Goal: Information Seeking & Learning: Learn about a topic

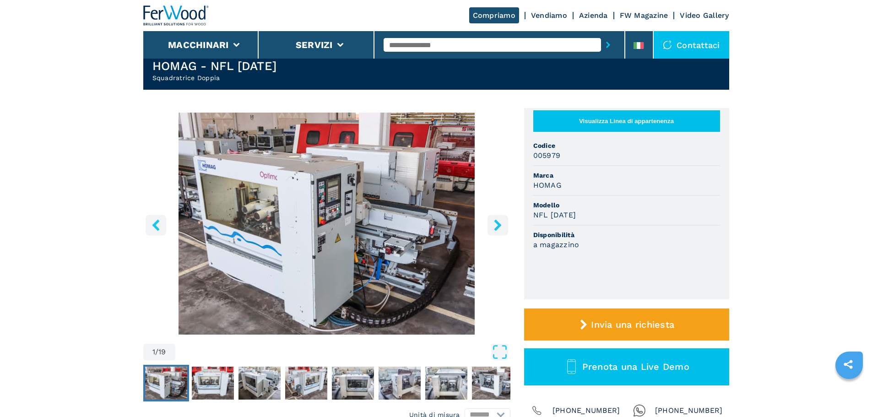
scroll to position [46, 0]
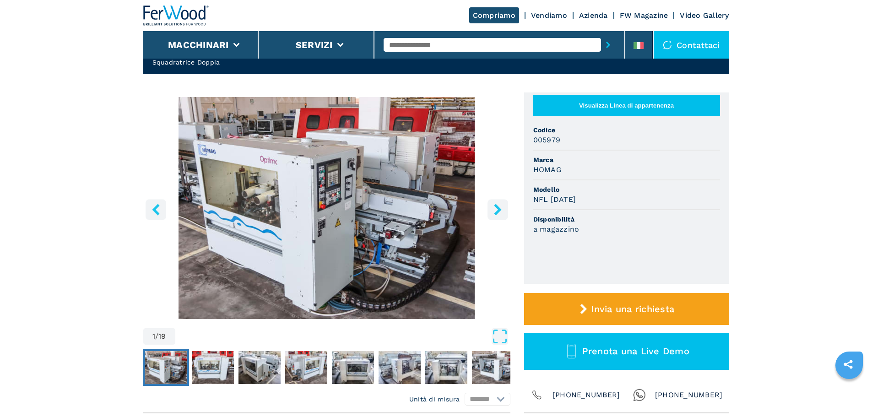
click at [497, 206] on icon "right-button" at bounding box center [497, 209] width 7 height 11
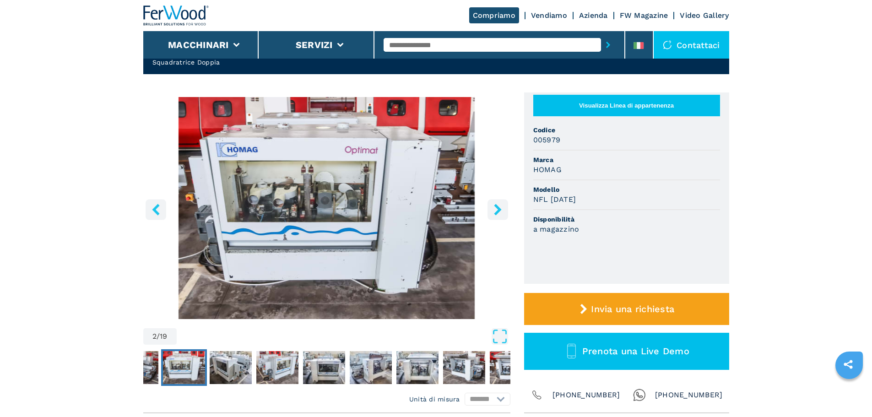
click at [497, 206] on icon "right-button" at bounding box center [497, 209] width 7 height 11
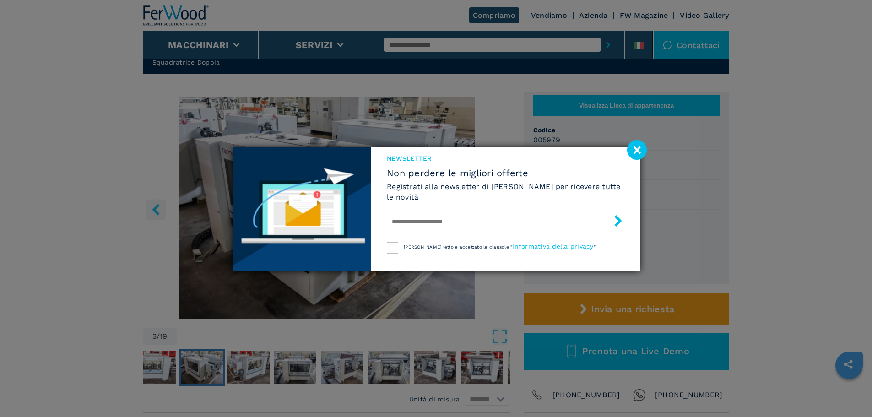
click at [643, 147] on image at bounding box center [637, 150] width 20 height 20
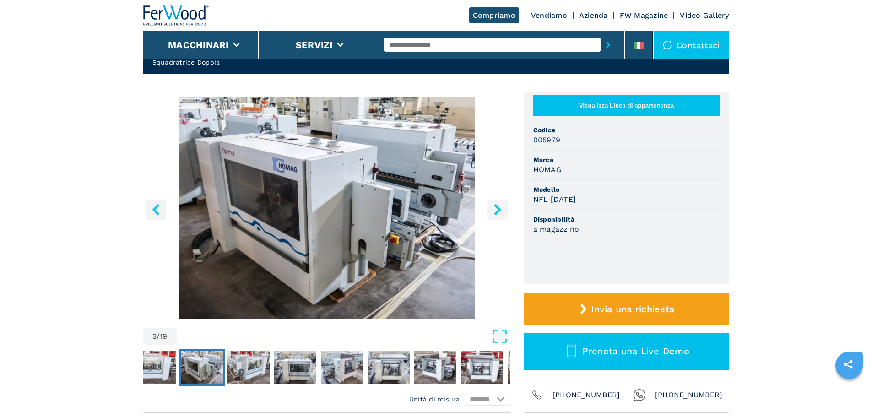
click at [496, 207] on icon "right-button" at bounding box center [497, 209] width 7 height 11
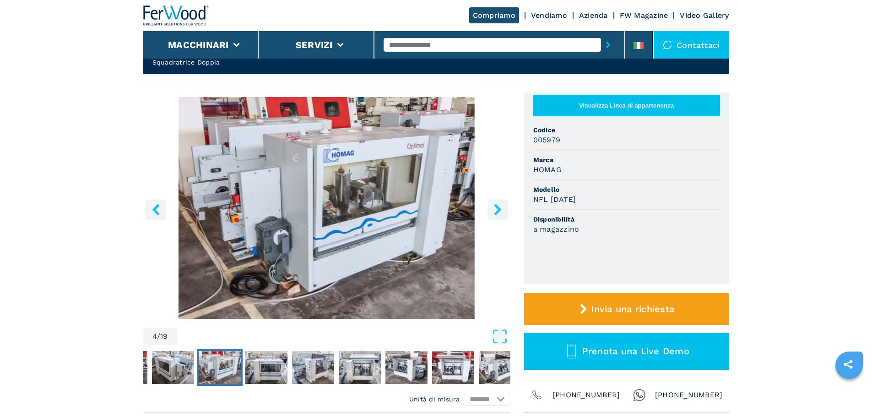
click at [496, 207] on icon "right-button" at bounding box center [497, 209] width 7 height 11
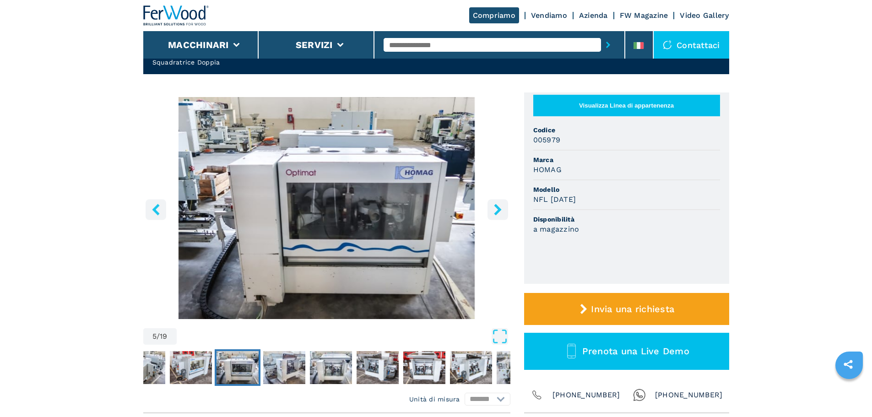
click at [496, 207] on icon "right-button" at bounding box center [497, 209] width 7 height 11
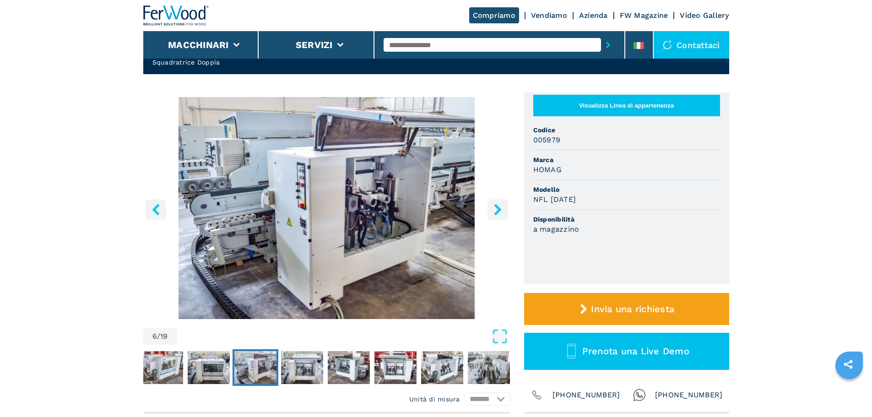
click at [496, 207] on icon "right-button" at bounding box center [497, 209] width 7 height 11
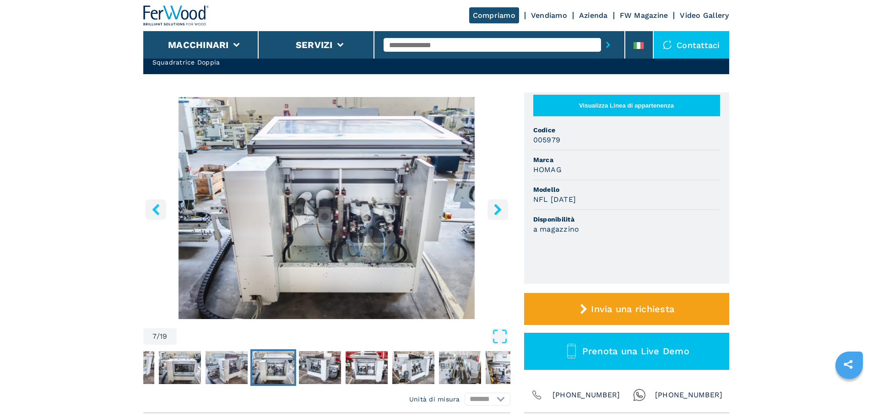
click at [496, 207] on icon "right-button" at bounding box center [497, 209] width 7 height 11
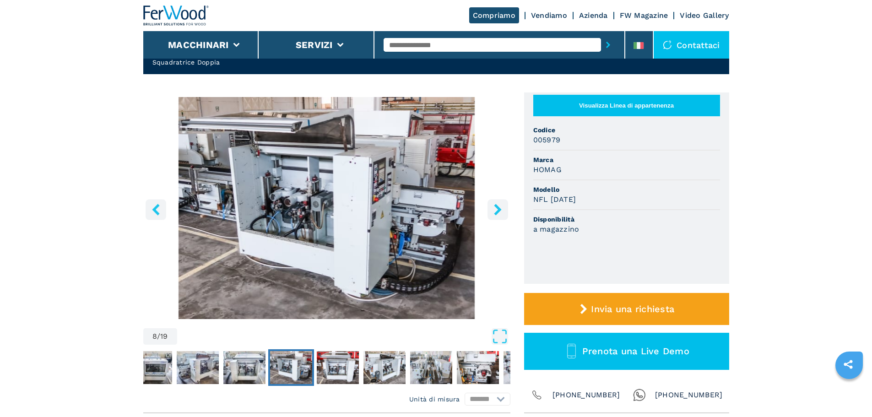
click at [496, 207] on icon "right-button" at bounding box center [497, 209] width 7 height 11
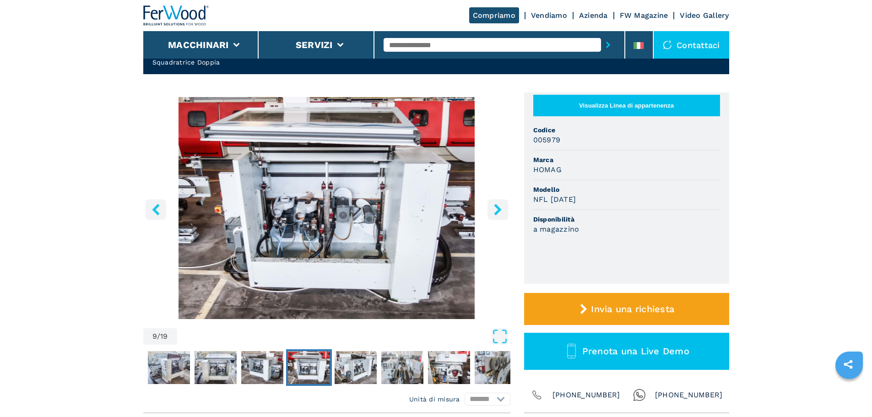
click at [496, 207] on icon "right-button" at bounding box center [497, 209] width 7 height 11
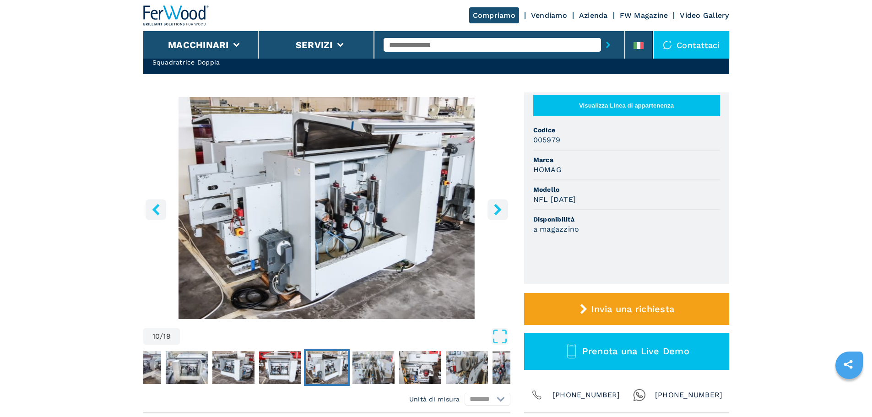
click at [496, 207] on icon "right-button" at bounding box center [497, 209] width 7 height 11
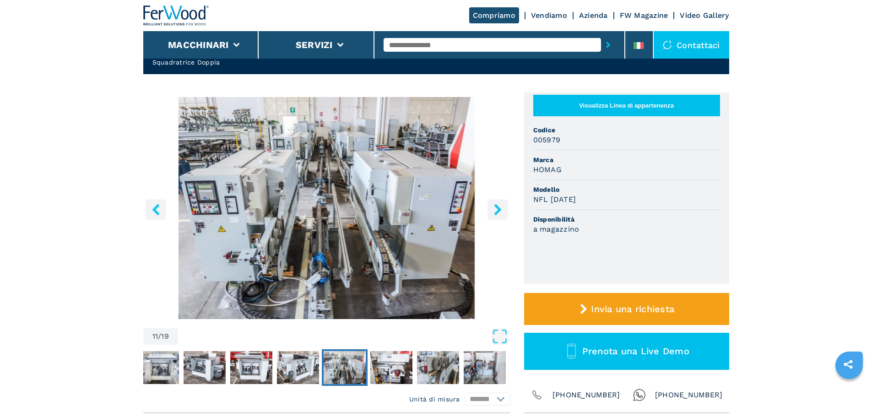
click at [375, 212] on img "Go to Slide 11" at bounding box center [326, 208] width 367 height 222
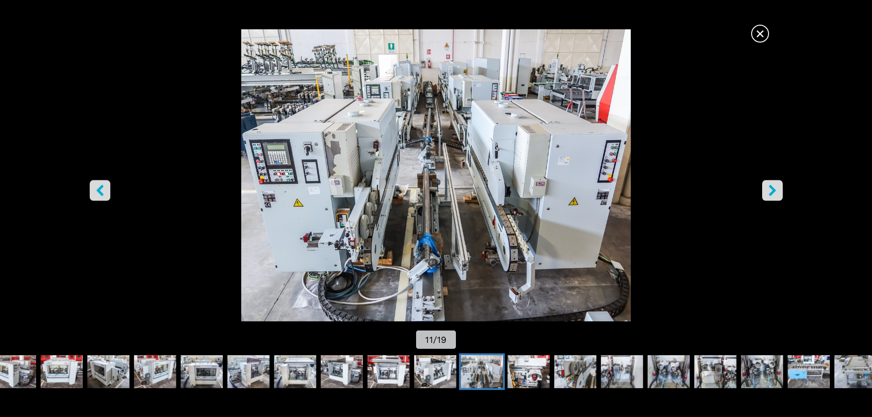
scroll to position [0, 0]
click at [774, 193] on icon "right-button" at bounding box center [772, 189] width 11 height 11
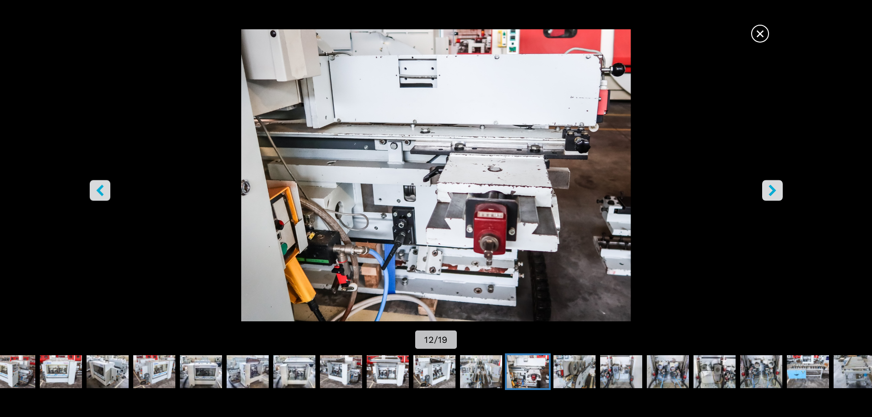
click at [774, 193] on icon "right-button" at bounding box center [772, 189] width 11 height 11
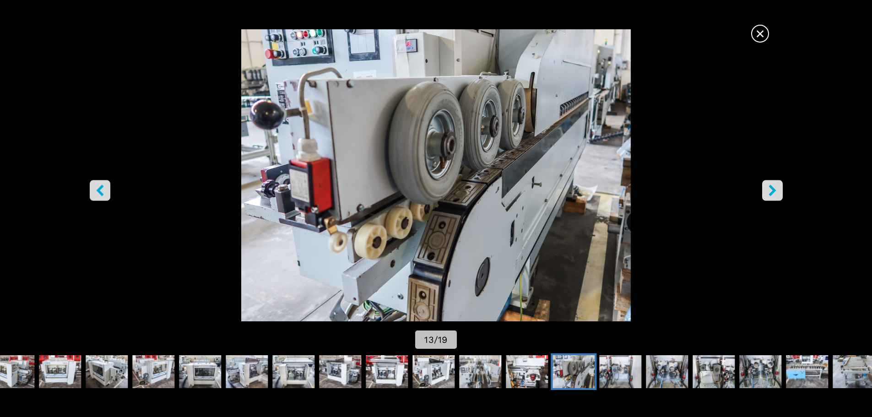
click at [774, 193] on icon "right-button" at bounding box center [772, 189] width 11 height 11
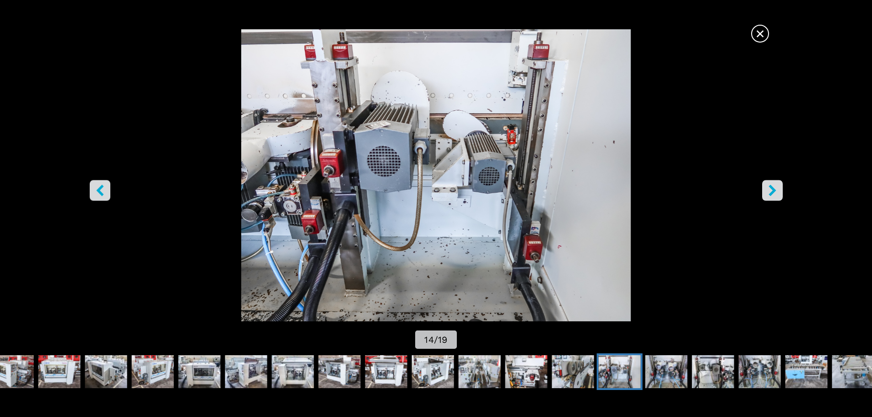
click at [774, 193] on icon "right-button" at bounding box center [772, 189] width 11 height 11
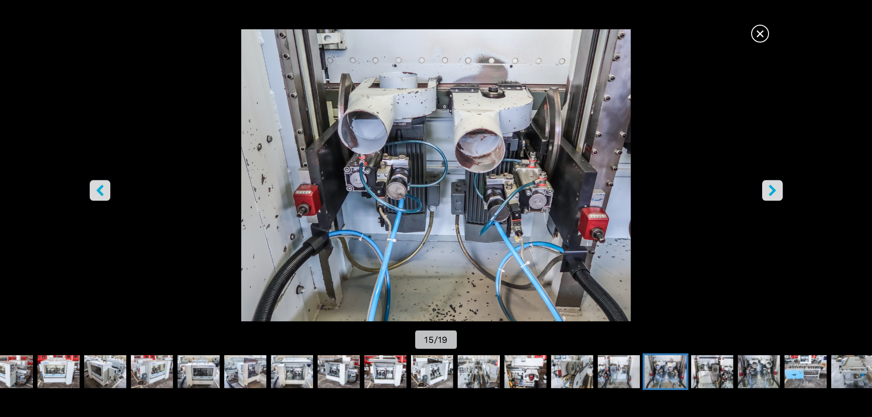
click at [774, 193] on icon "right-button" at bounding box center [772, 189] width 11 height 11
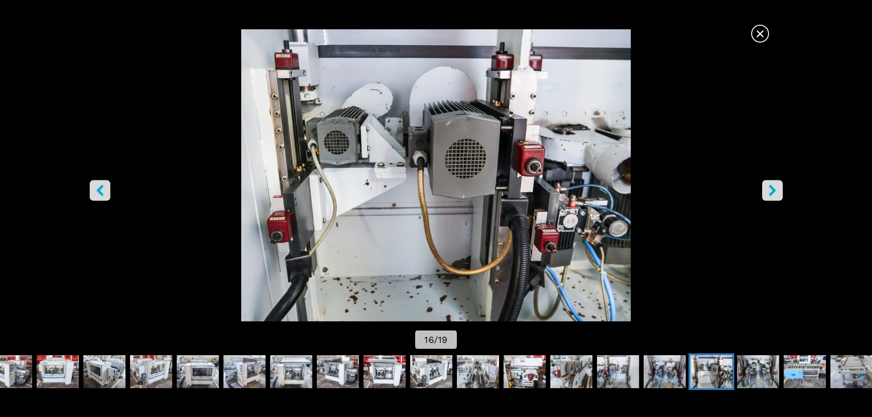
click at [774, 193] on icon "right-button" at bounding box center [772, 189] width 11 height 11
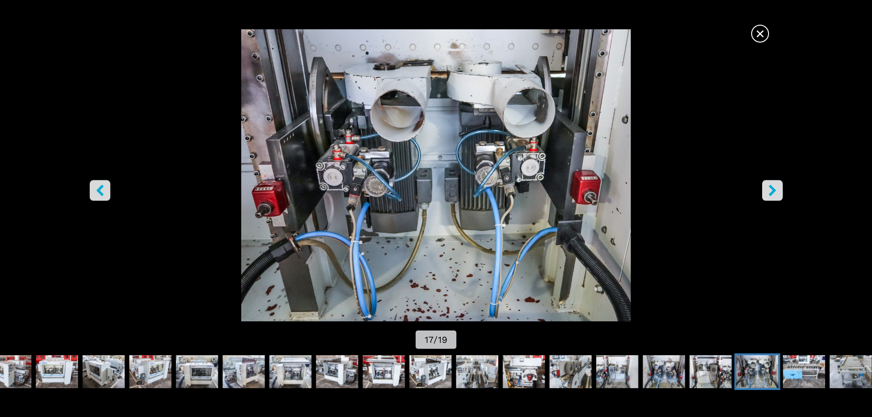
click at [774, 193] on icon "right-button" at bounding box center [772, 189] width 11 height 11
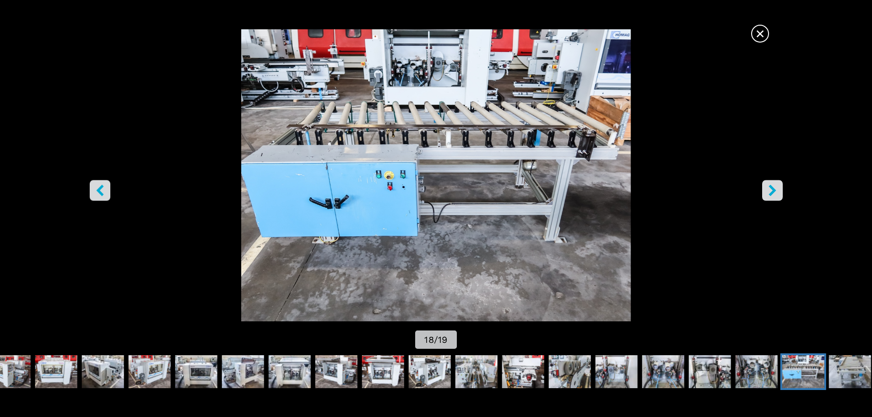
click at [774, 193] on icon "right-button" at bounding box center [772, 189] width 11 height 11
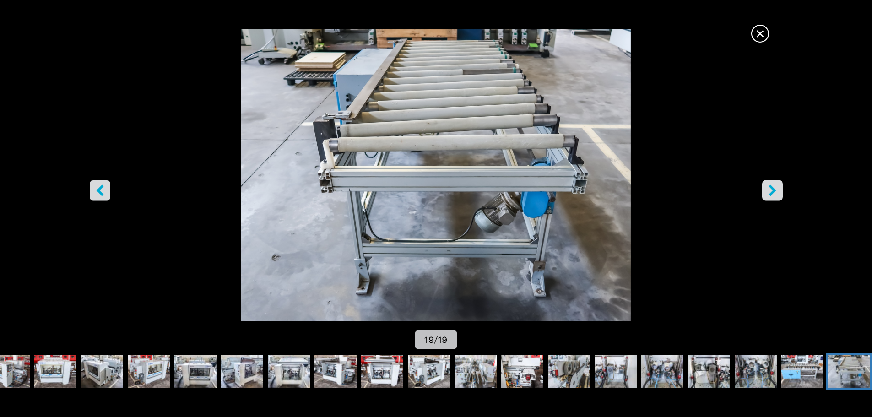
click at [774, 193] on icon "right-button" at bounding box center [772, 189] width 11 height 11
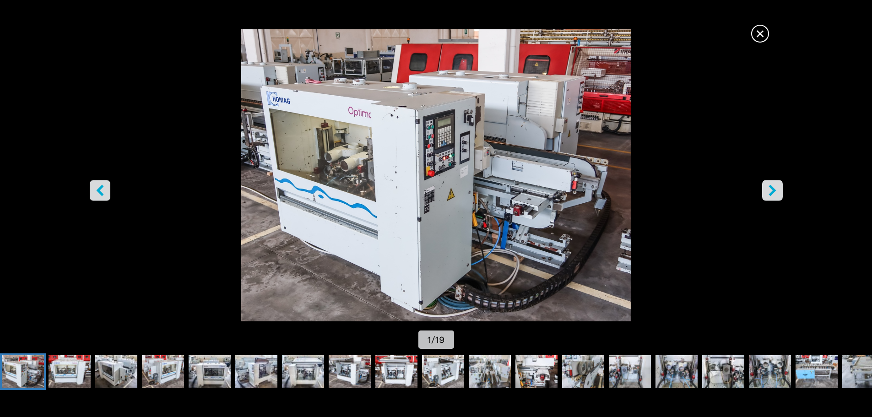
click at [774, 193] on icon "right-button" at bounding box center [772, 189] width 11 height 11
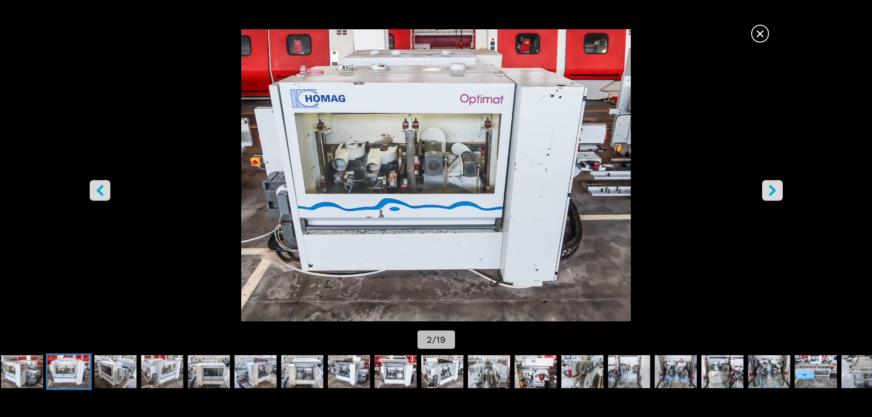
click at [774, 193] on icon "right-button" at bounding box center [772, 189] width 11 height 11
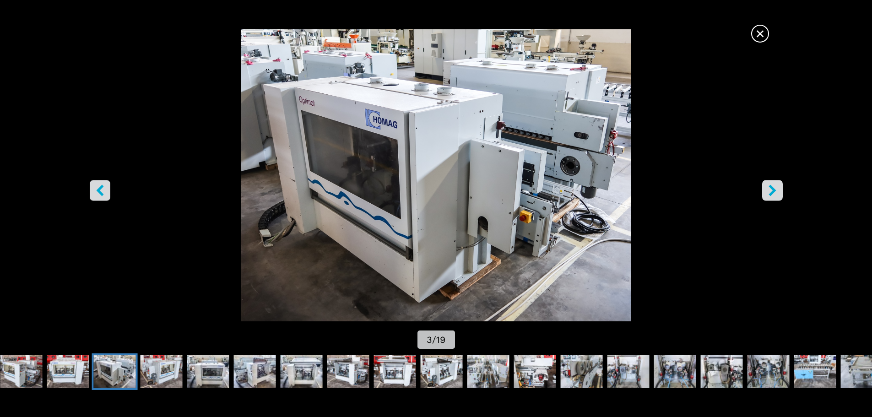
click at [153, 416] on div "× 3 / 19" at bounding box center [436, 208] width 872 height 417
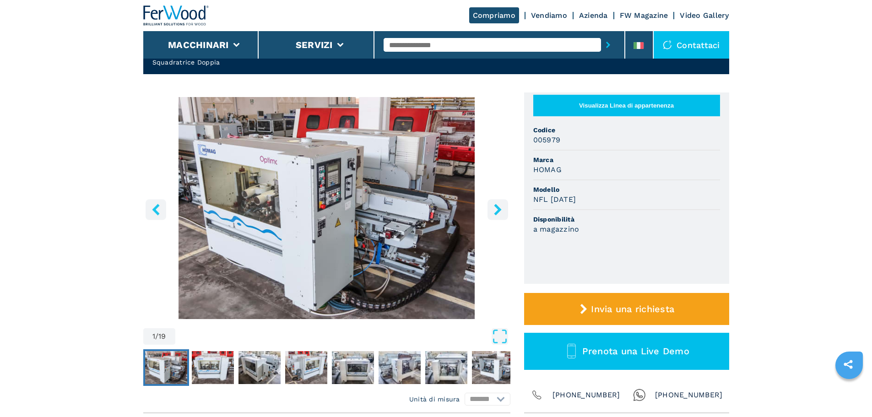
click at [400, 219] on img "Go to Slide 1" at bounding box center [326, 208] width 367 height 222
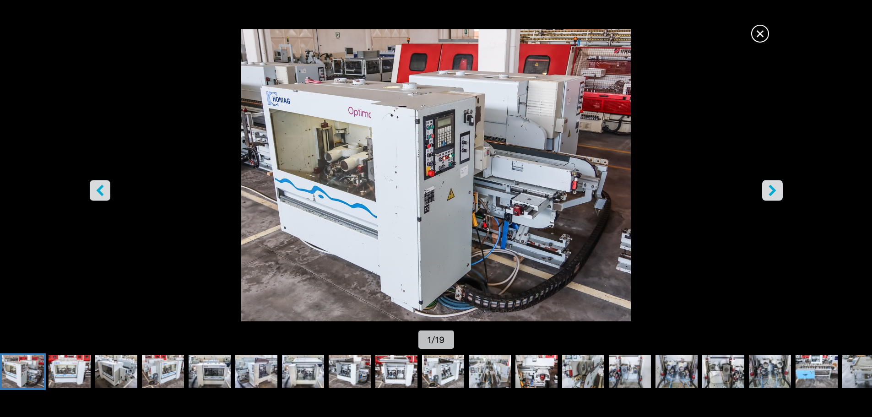
click at [762, 194] on button "right-button" at bounding box center [772, 190] width 21 height 21
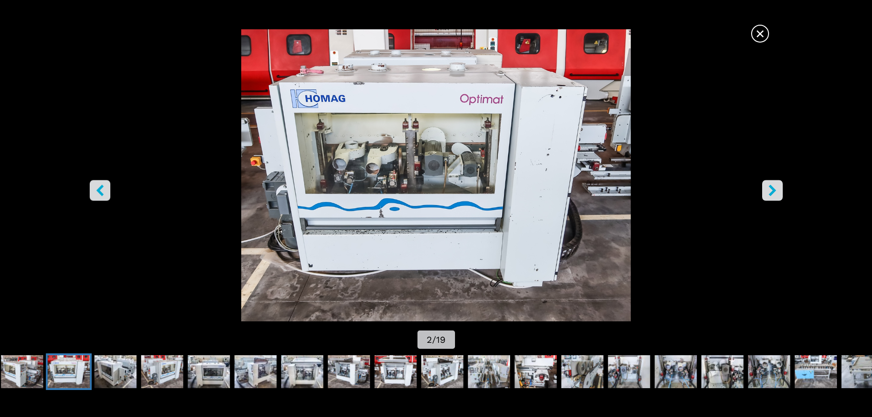
click at [768, 191] on icon "right-button" at bounding box center [772, 189] width 11 height 11
click at [771, 188] on icon "right-button" at bounding box center [772, 189] width 7 height 11
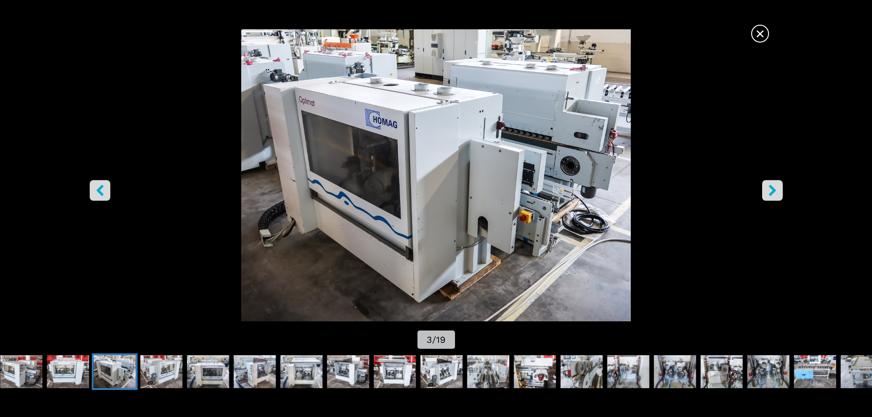
click at [771, 188] on icon "right-button" at bounding box center [772, 189] width 7 height 11
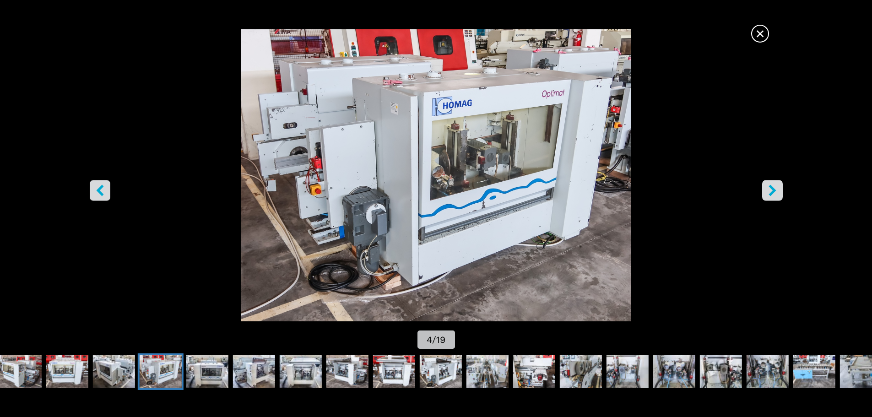
click at [771, 188] on icon "right-button" at bounding box center [772, 189] width 7 height 11
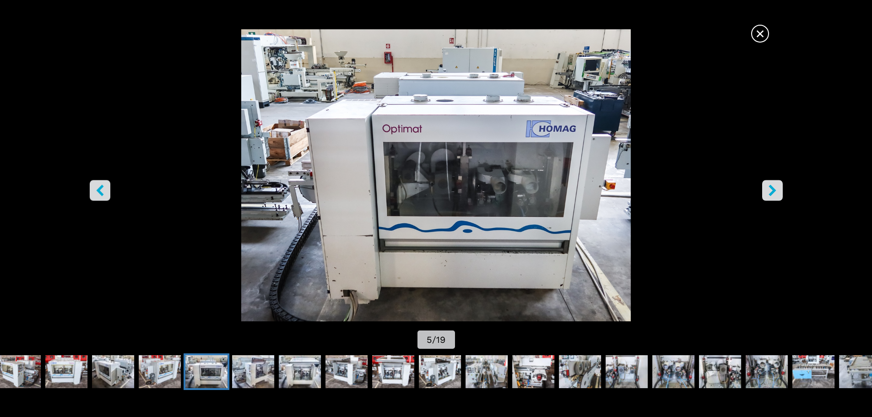
click at [771, 188] on icon "right-button" at bounding box center [772, 189] width 7 height 11
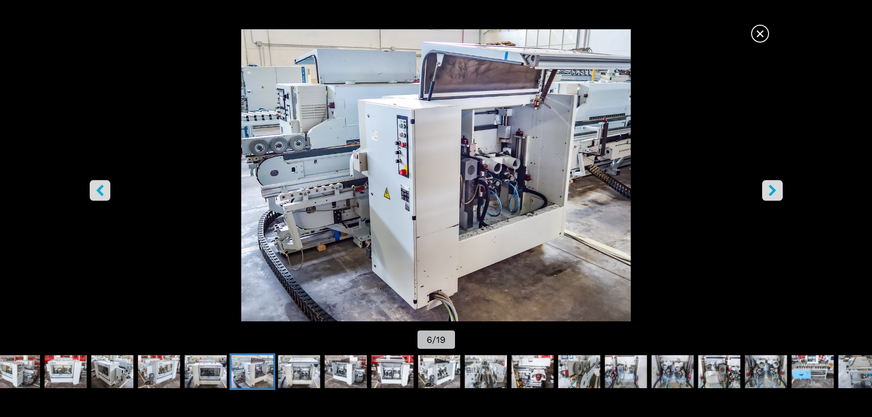
click at [771, 188] on icon "right-button" at bounding box center [772, 189] width 7 height 11
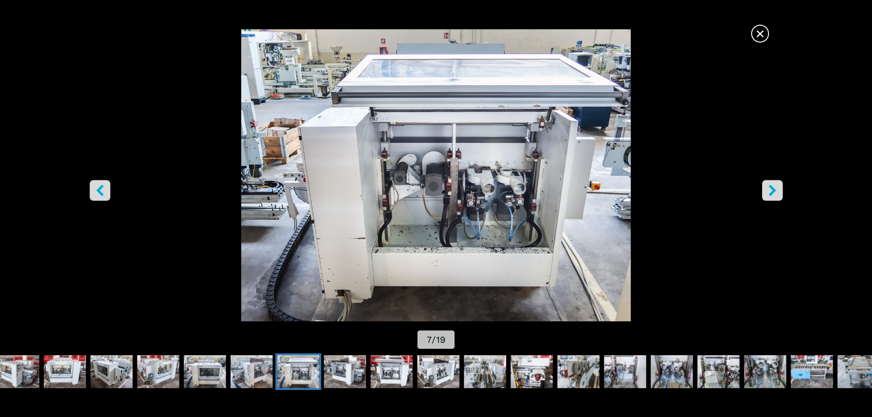
click at [771, 188] on icon "right-button" at bounding box center [772, 189] width 7 height 11
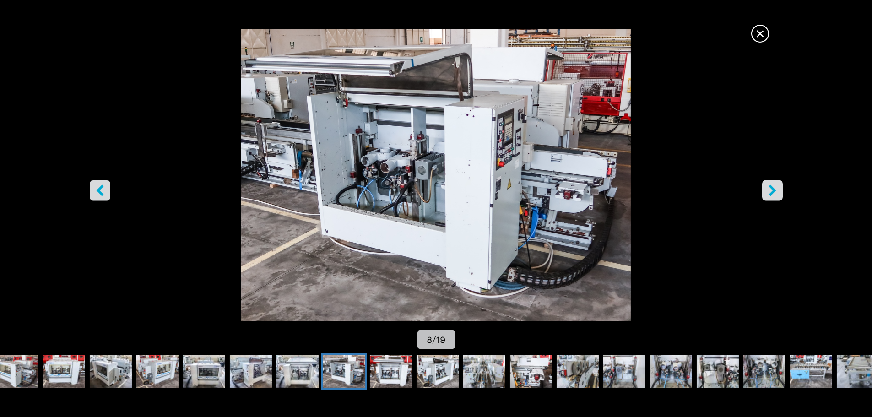
click at [771, 188] on icon "right-button" at bounding box center [772, 189] width 7 height 11
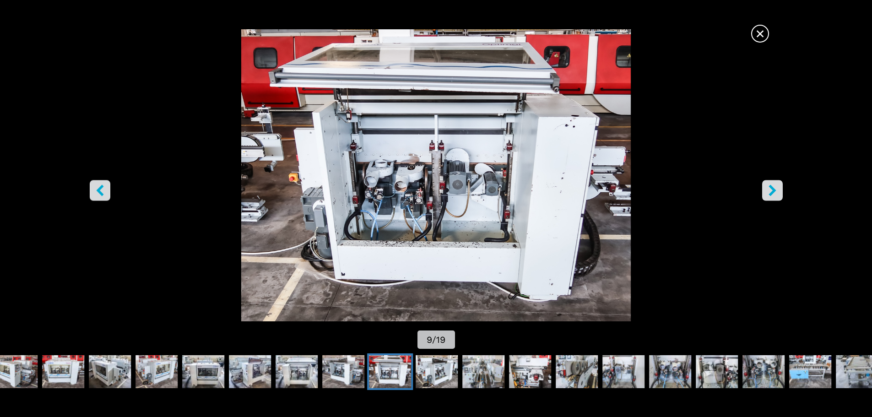
click at [771, 188] on icon "right-button" at bounding box center [772, 189] width 7 height 11
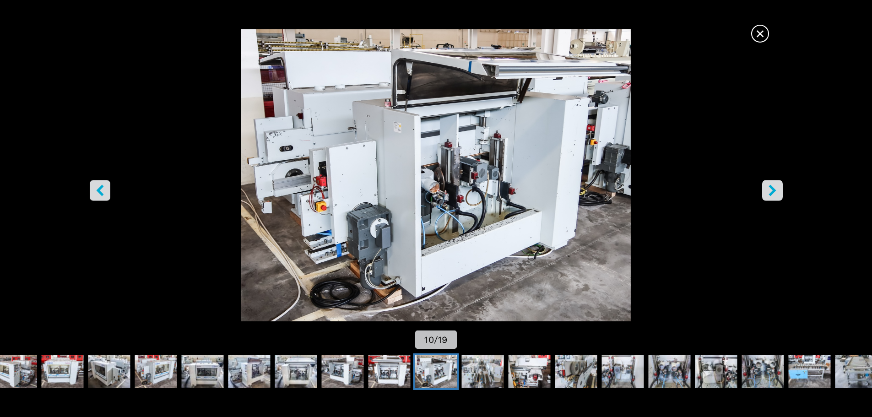
click at [762, 32] on span "×" at bounding box center [760, 32] width 16 height 16
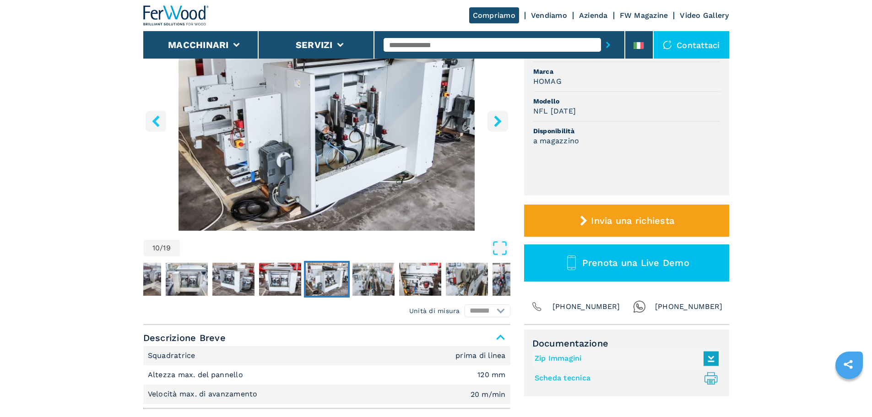
scroll to position [46, 0]
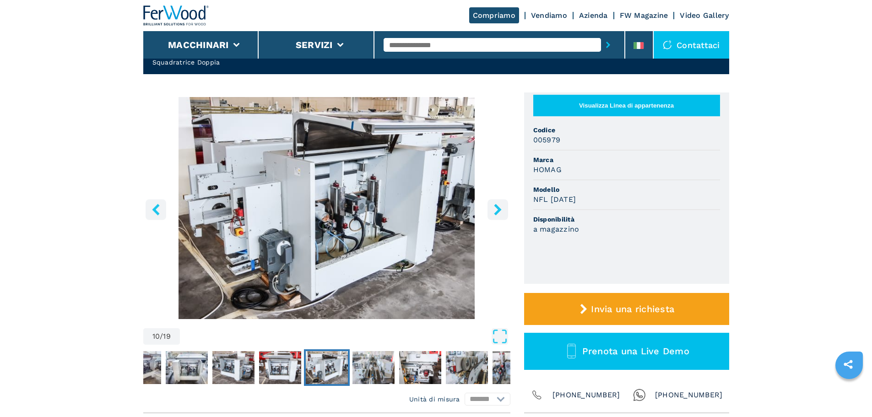
click at [499, 211] on icon "right-button" at bounding box center [497, 209] width 7 height 11
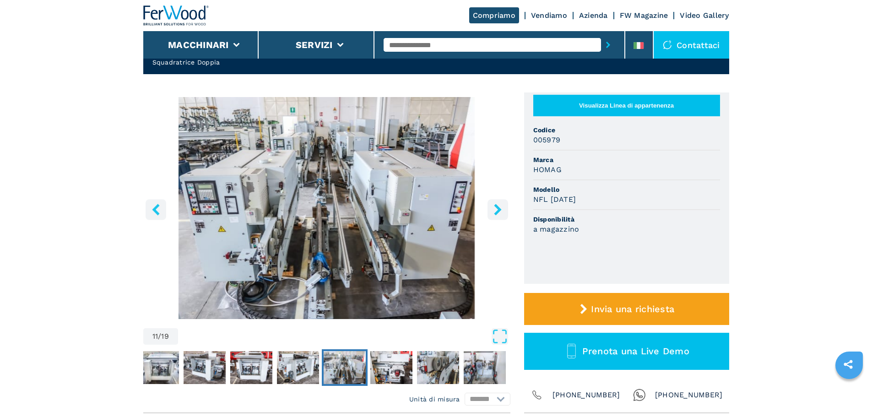
click at [499, 207] on icon "right-button" at bounding box center [497, 209] width 11 height 11
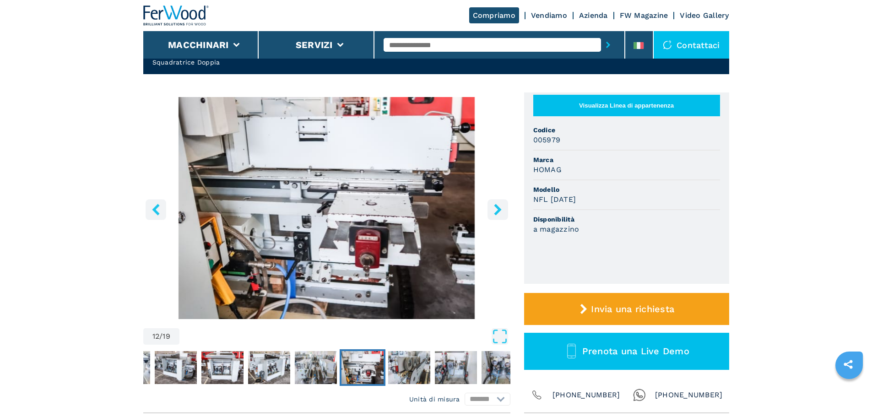
click at [499, 207] on icon "right-button" at bounding box center [497, 209] width 11 height 11
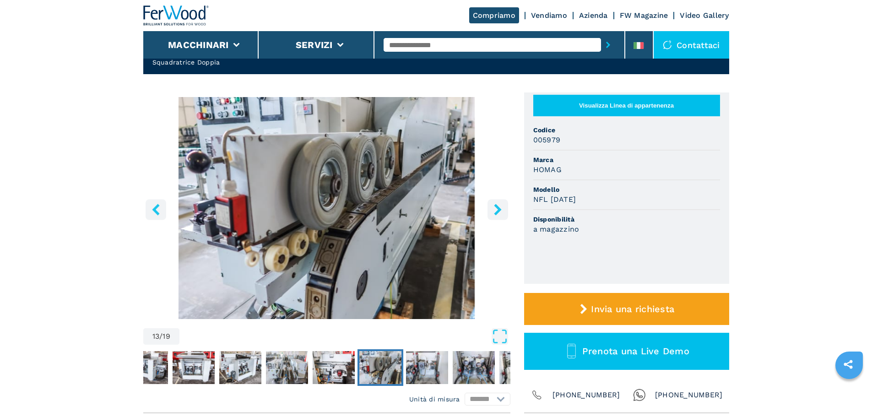
click at [499, 207] on icon "right-button" at bounding box center [497, 209] width 11 height 11
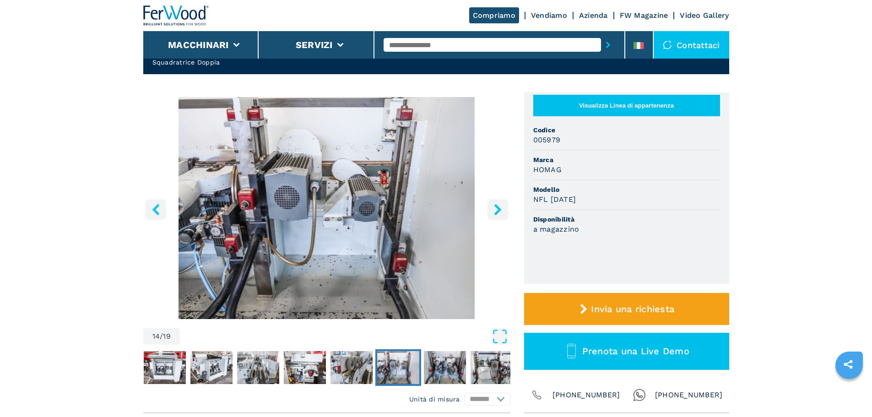
click at [499, 207] on icon "right-button" at bounding box center [497, 209] width 11 height 11
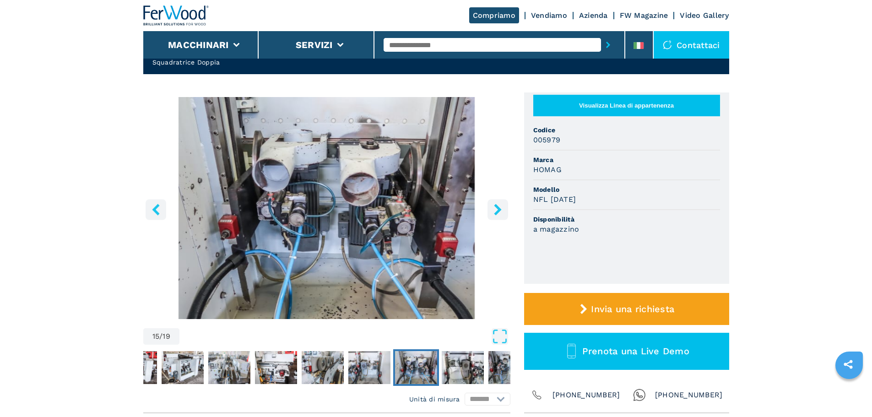
click at [498, 206] on icon "right-button" at bounding box center [497, 209] width 11 height 11
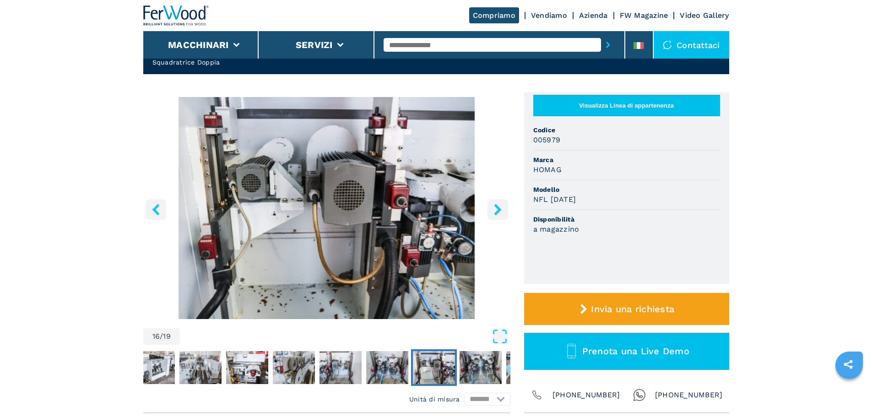
click at [498, 206] on icon "right-button" at bounding box center [497, 209] width 11 height 11
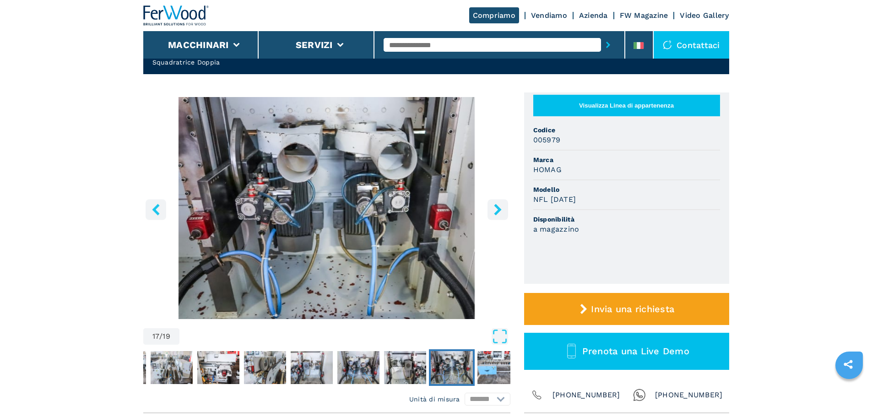
click at [498, 206] on icon "right-button" at bounding box center [497, 209] width 11 height 11
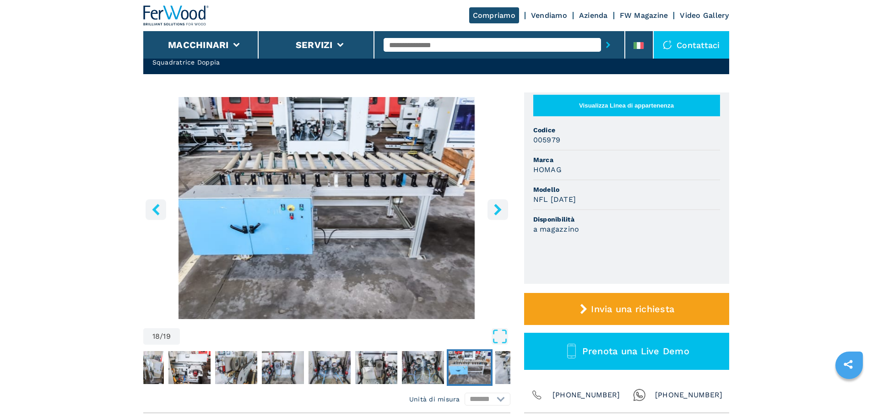
click at [496, 206] on icon "right-button" at bounding box center [497, 209] width 7 height 11
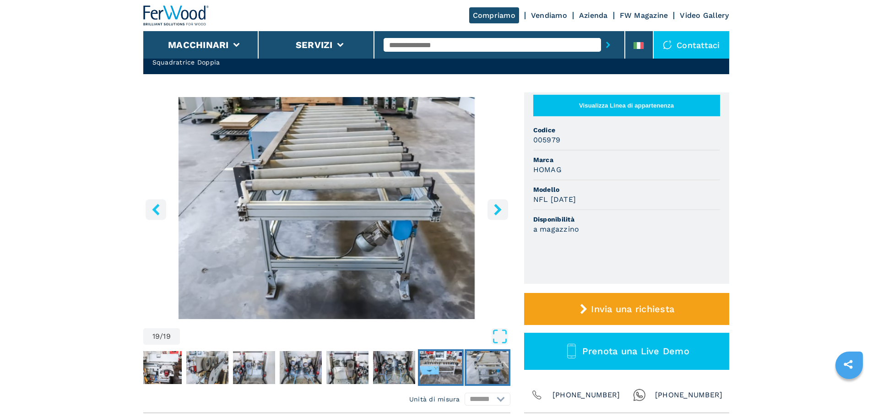
click at [442, 377] on img "Go to Slide 18" at bounding box center [441, 367] width 42 height 33
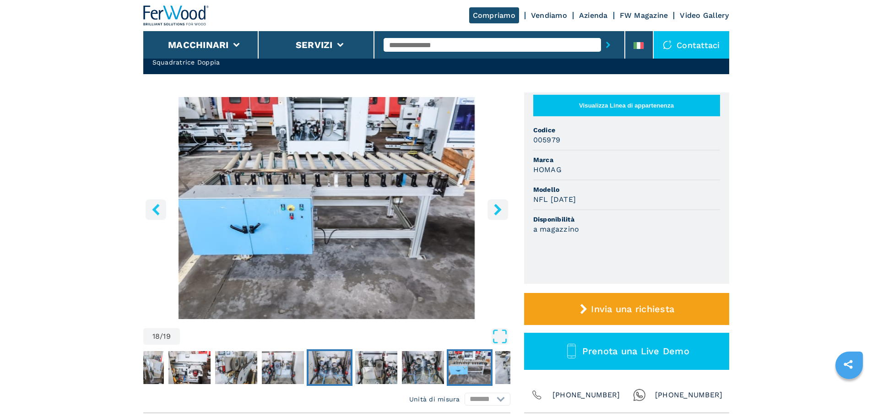
drag, startPoint x: 351, startPoint y: 378, endPoint x: 358, endPoint y: 374, distance: 8.0
click at [352, 377] on button "Go to Slide 15" at bounding box center [330, 367] width 46 height 37
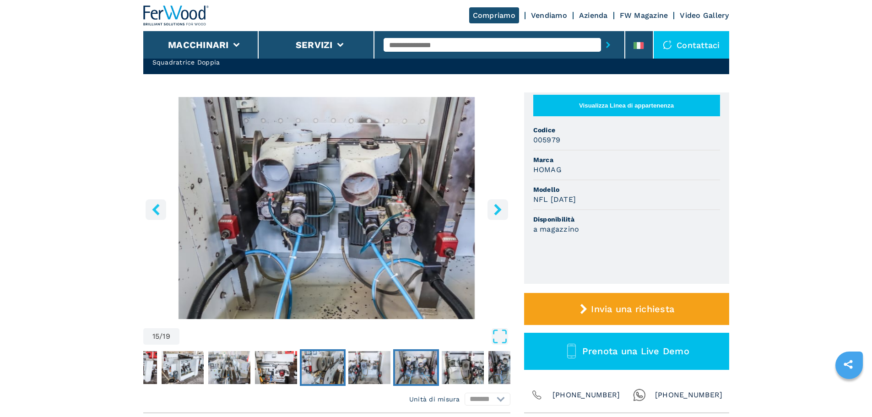
click at [341, 372] on img "Go to Slide 13" at bounding box center [323, 367] width 42 height 33
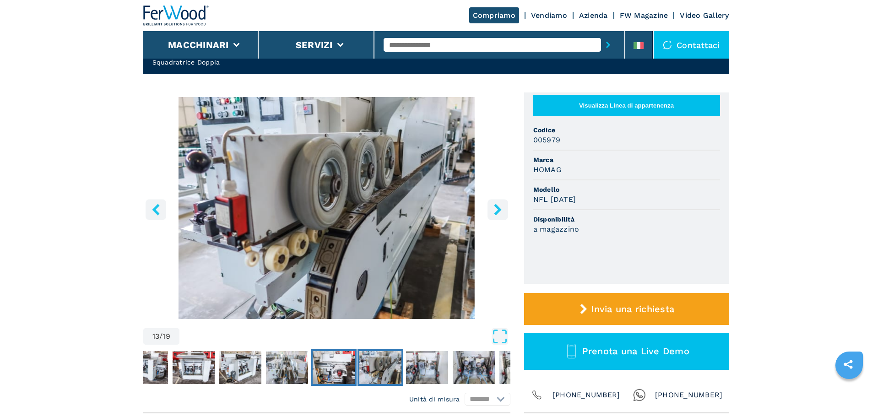
click at [319, 367] on img "Go to Slide 12" at bounding box center [334, 367] width 42 height 33
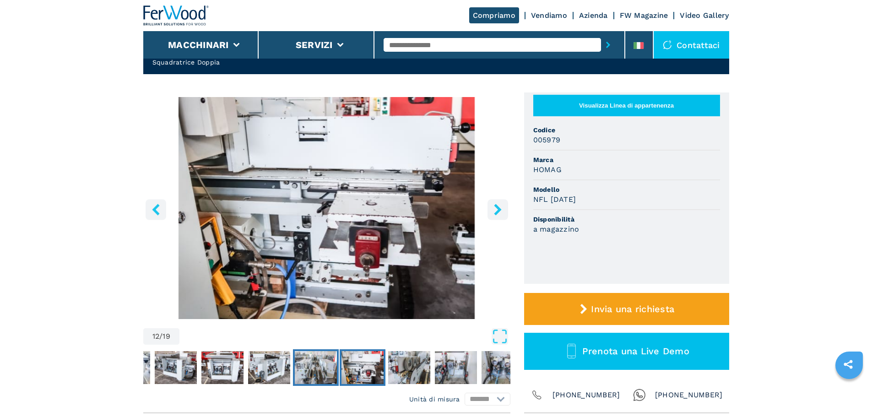
click at [300, 368] on img "Go to Slide 11" at bounding box center [316, 367] width 42 height 33
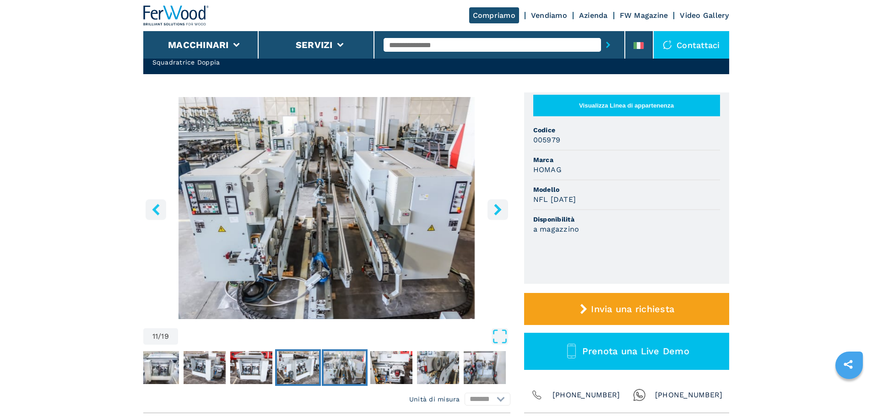
click at [280, 371] on img "Go to Slide 10" at bounding box center [298, 367] width 42 height 33
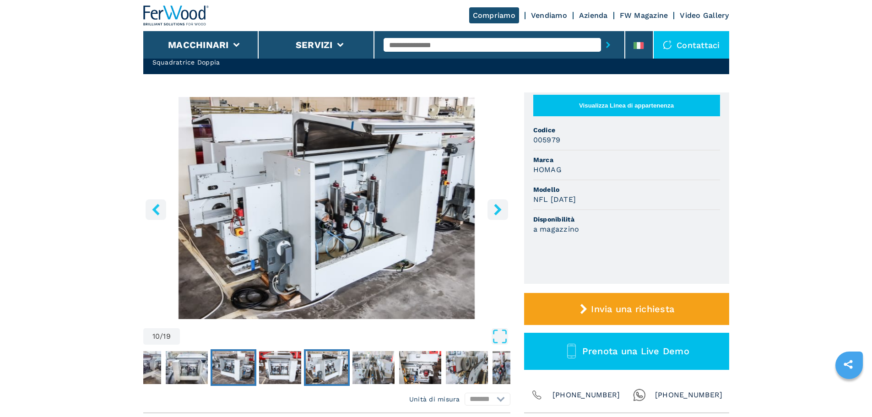
click at [236, 373] on img "Go to Slide 8" at bounding box center [233, 367] width 42 height 33
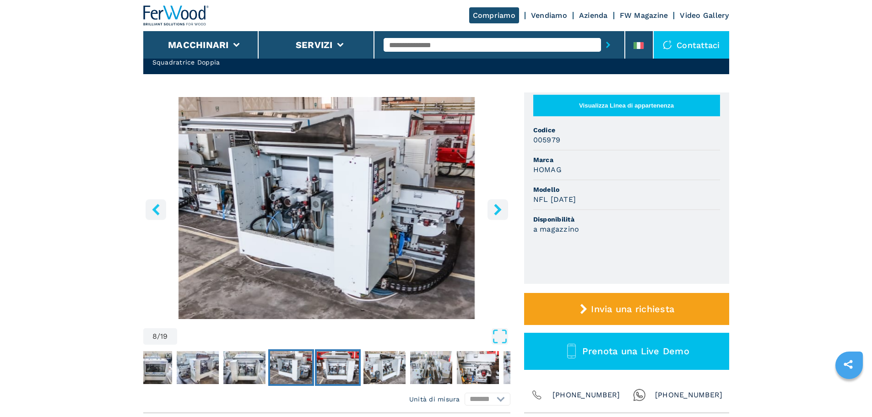
click at [328, 372] on img "Go to Slide 9" at bounding box center [338, 367] width 42 height 33
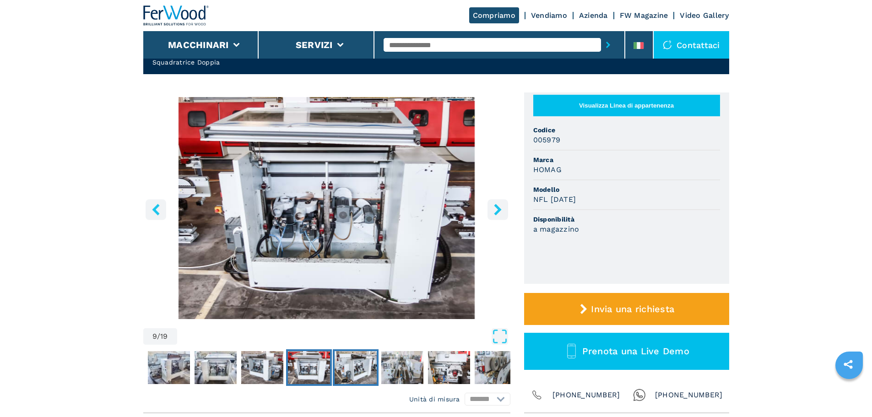
click at [362, 366] on img "Go to Slide 10" at bounding box center [356, 367] width 42 height 33
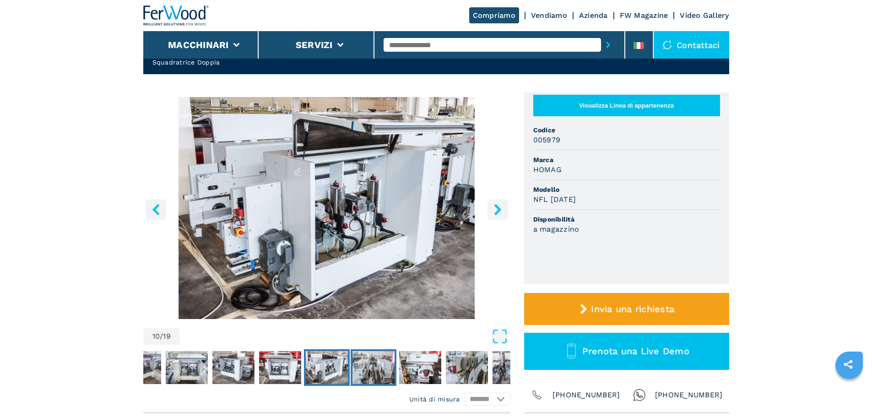
click at [374, 368] on img "Go to Slide 11" at bounding box center [373, 367] width 42 height 33
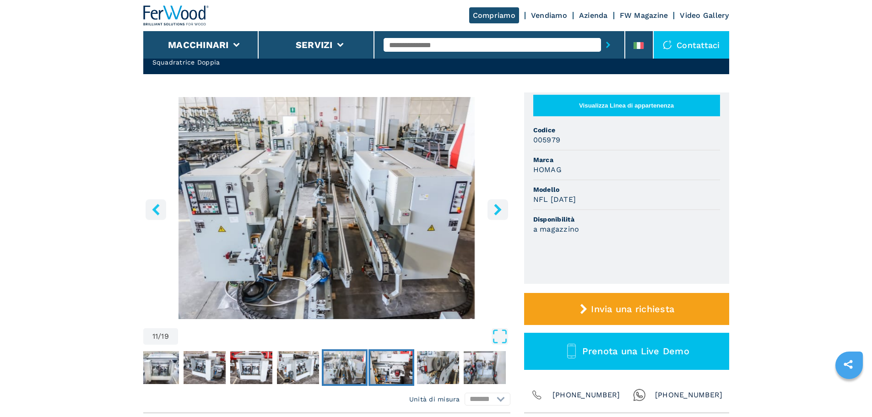
click at [400, 363] on img "Go to Slide 12" at bounding box center [391, 367] width 42 height 33
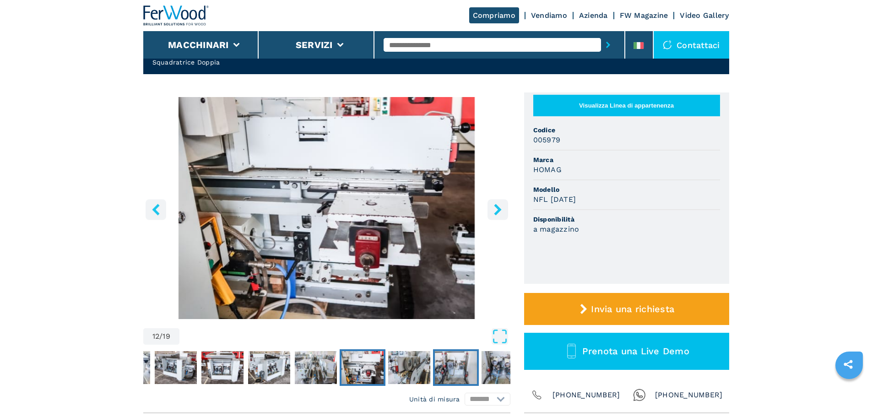
click at [445, 371] on img "Go to Slide 14" at bounding box center [456, 367] width 42 height 33
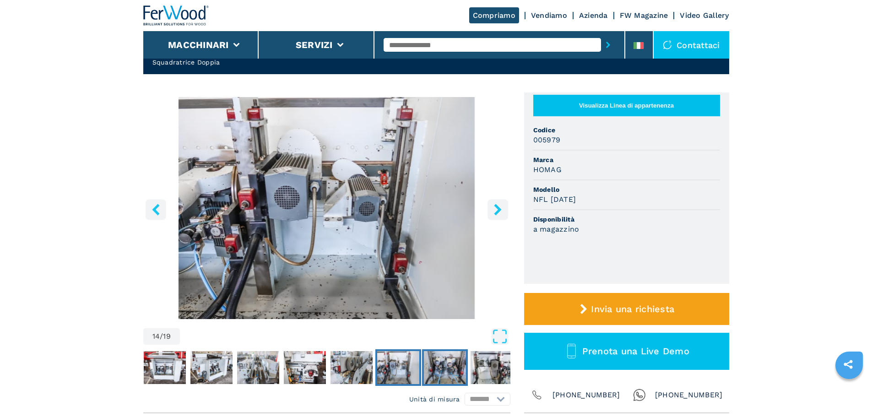
click at [457, 373] on img "Go to Slide 15" at bounding box center [445, 367] width 42 height 33
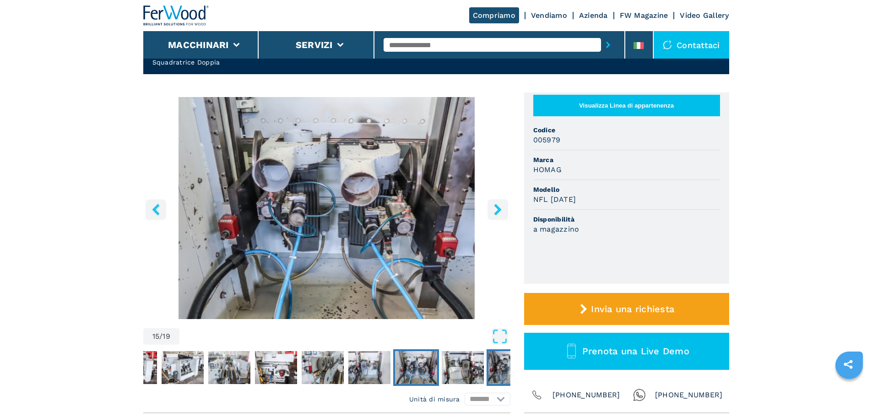
click at [493, 371] on img "Go to Slide 17" at bounding box center [509, 367] width 42 height 33
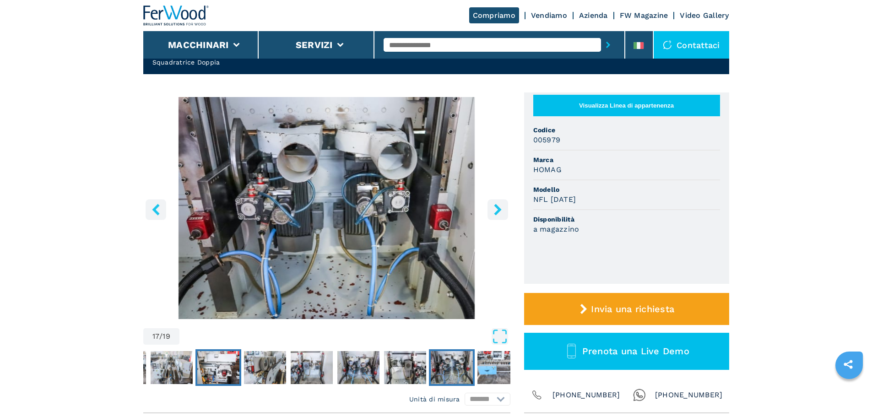
click at [220, 371] on img "Go to Slide 12" at bounding box center [218, 367] width 42 height 33
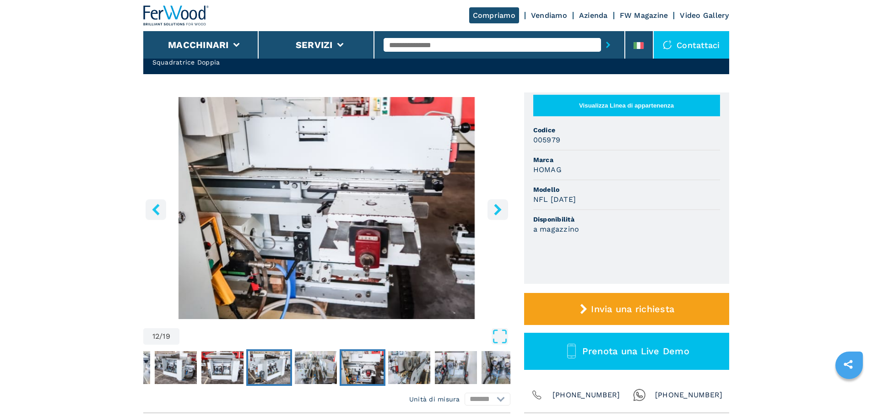
click at [252, 367] on img "Go to Slide 10" at bounding box center [269, 367] width 42 height 33
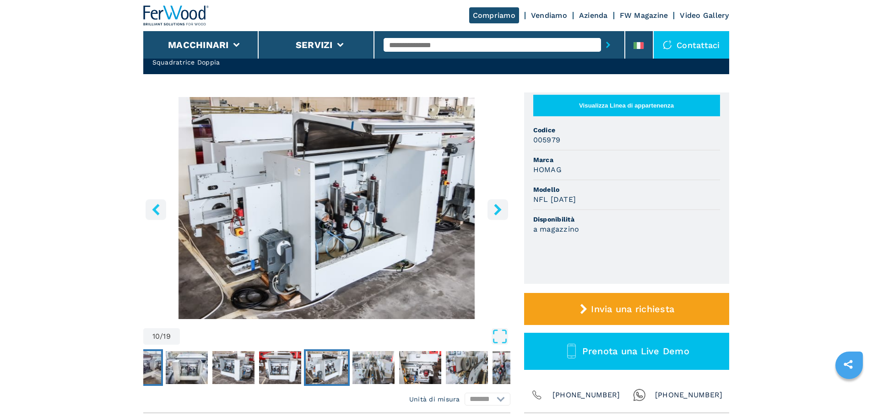
click at [147, 374] on img "Go to Slide 6" at bounding box center [140, 367] width 42 height 33
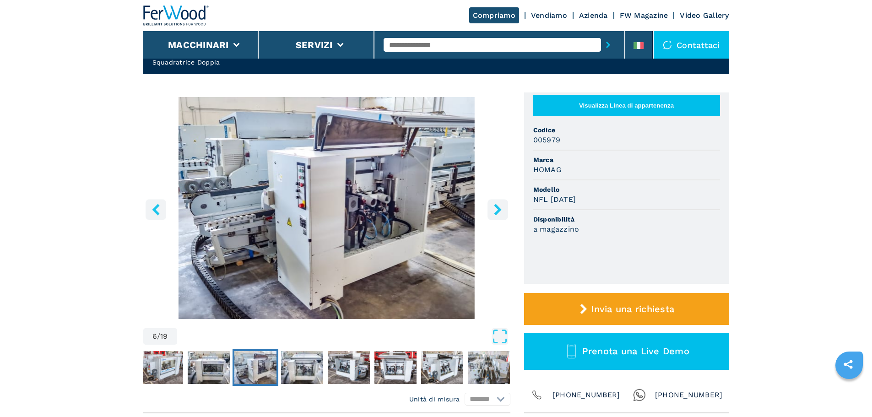
click at [151, 211] on icon "left-button" at bounding box center [155, 209] width 11 height 11
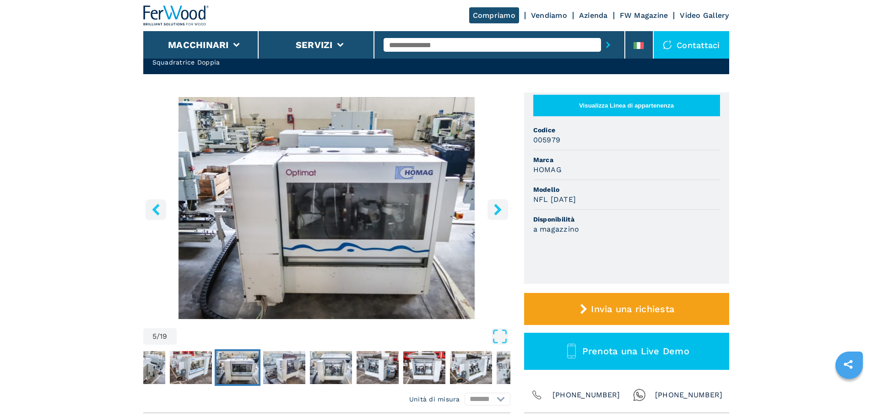
click at [155, 209] on icon "left-button" at bounding box center [155, 209] width 7 height 11
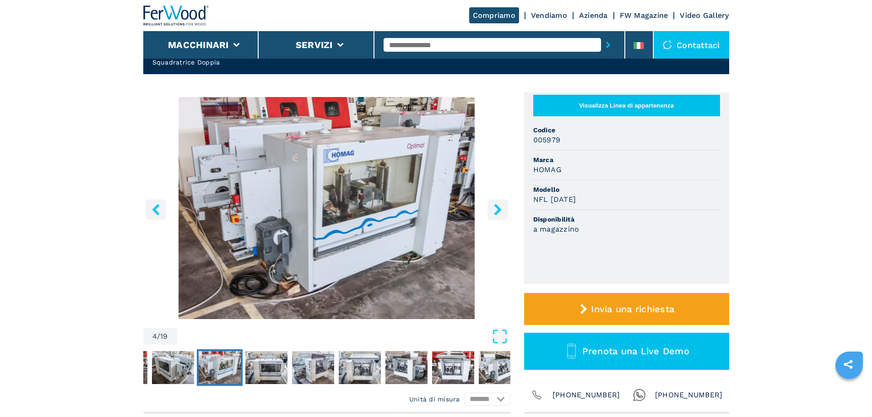
click at [155, 209] on icon "left-button" at bounding box center [155, 209] width 7 height 11
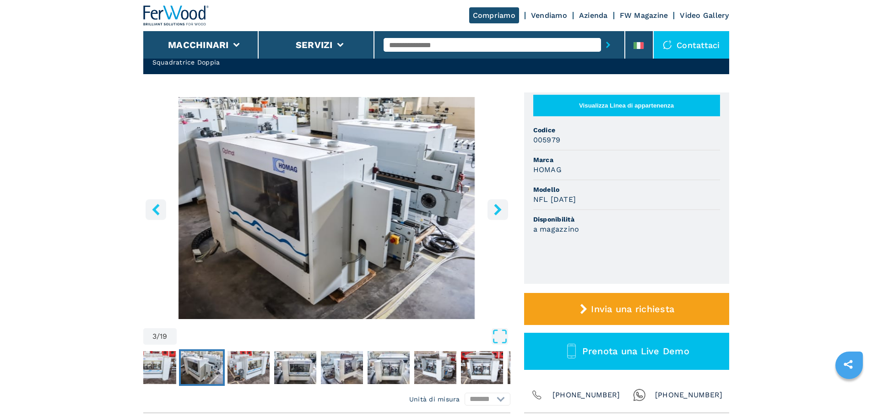
click at [155, 209] on icon "left-button" at bounding box center [155, 209] width 7 height 11
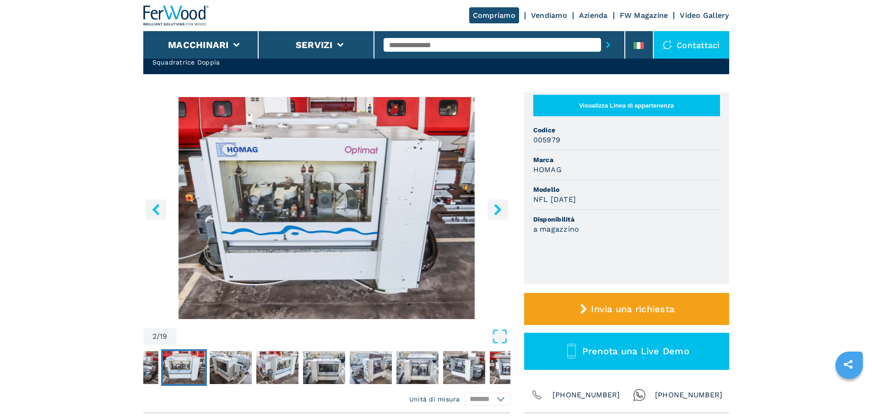
click at [155, 209] on icon "left-button" at bounding box center [155, 209] width 7 height 11
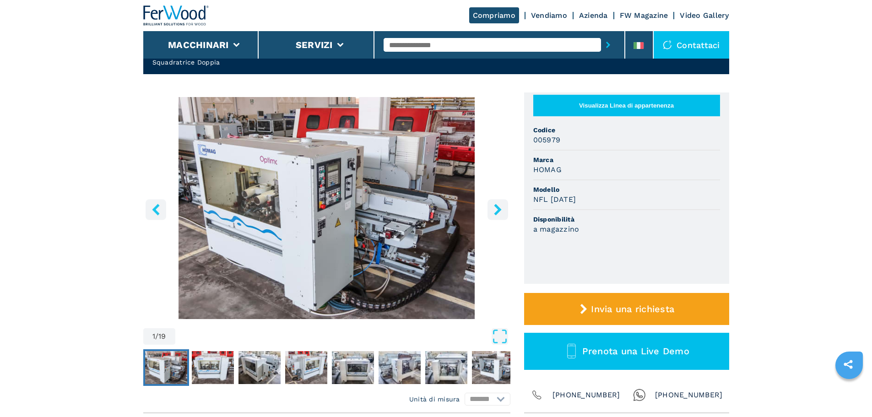
click at [155, 209] on icon "left-button" at bounding box center [155, 209] width 7 height 11
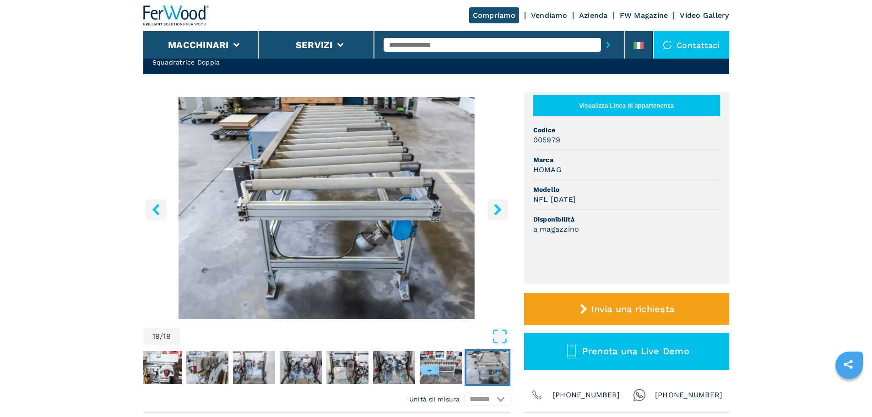
click at [502, 212] on icon "right-button" at bounding box center [497, 209] width 11 height 11
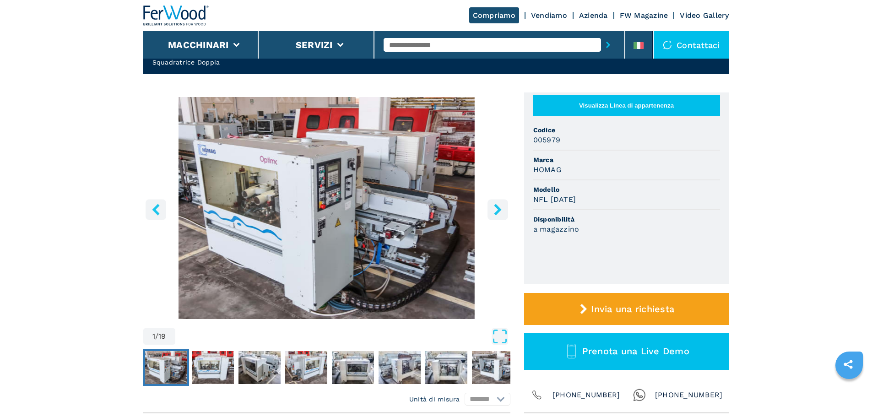
click at [394, 239] on img "Go to Slide 1" at bounding box center [326, 208] width 367 height 222
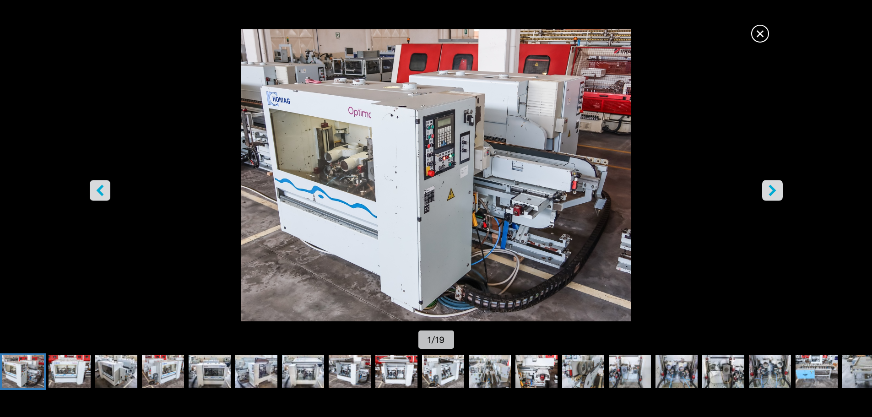
scroll to position [0, 0]
click at [774, 184] on button "right-button" at bounding box center [772, 190] width 21 height 21
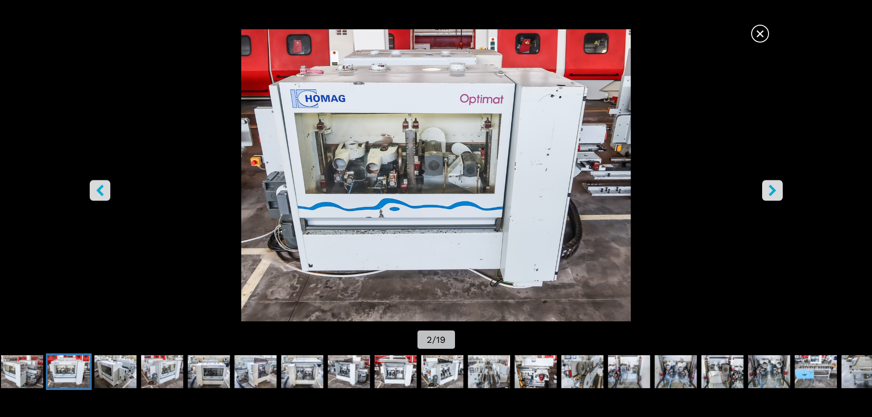
click at [774, 184] on button "right-button" at bounding box center [772, 190] width 21 height 21
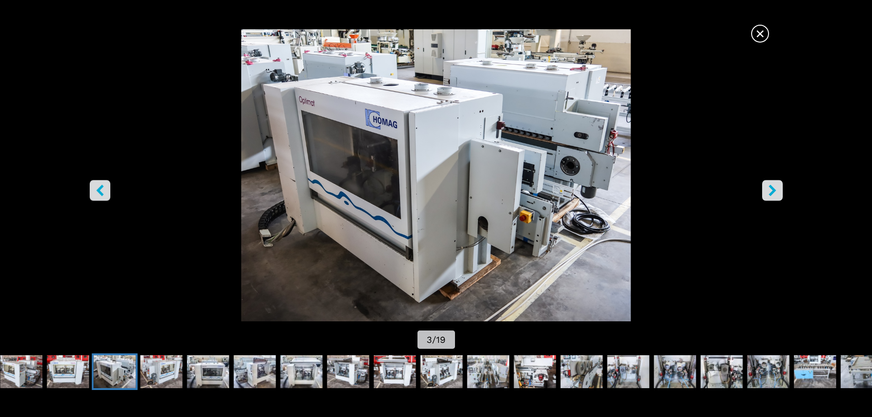
click at [774, 184] on button "right-button" at bounding box center [772, 190] width 21 height 21
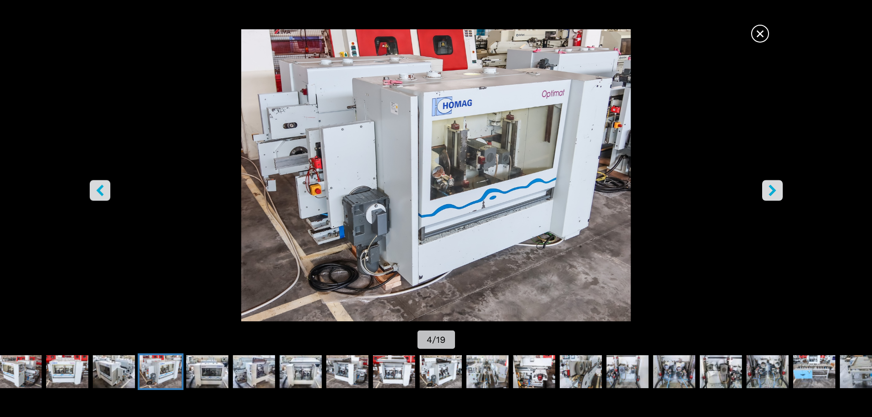
click at [774, 184] on button "right-button" at bounding box center [772, 190] width 21 height 21
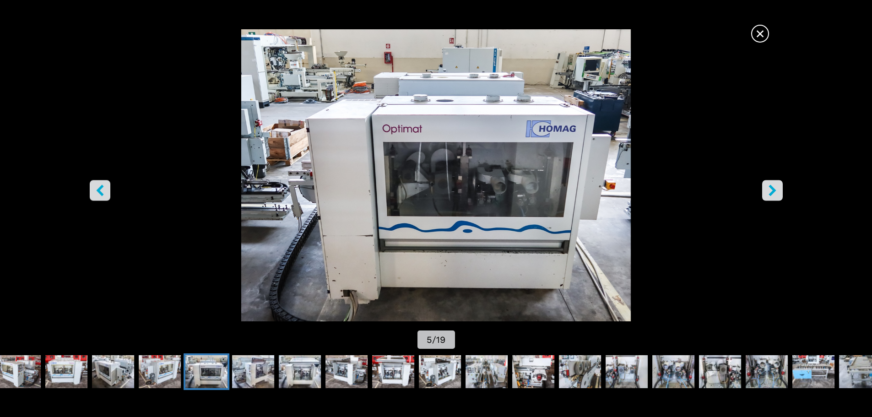
click at [771, 188] on icon "right-button" at bounding box center [772, 189] width 7 height 11
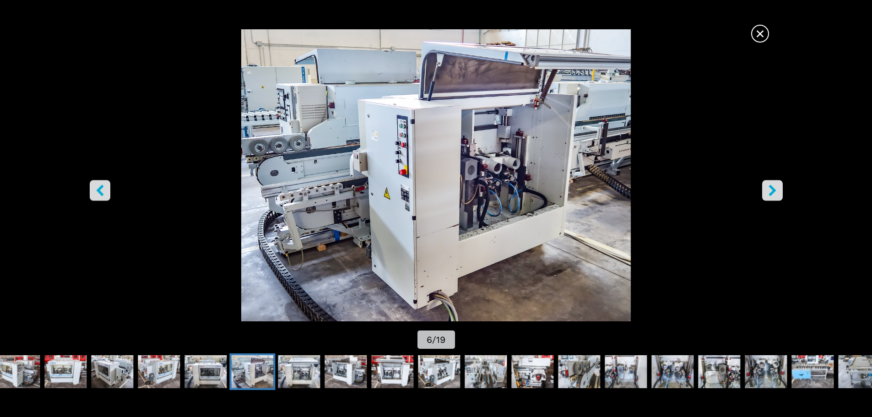
click at [771, 188] on icon "right-button" at bounding box center [772, 189] width 7 height 11
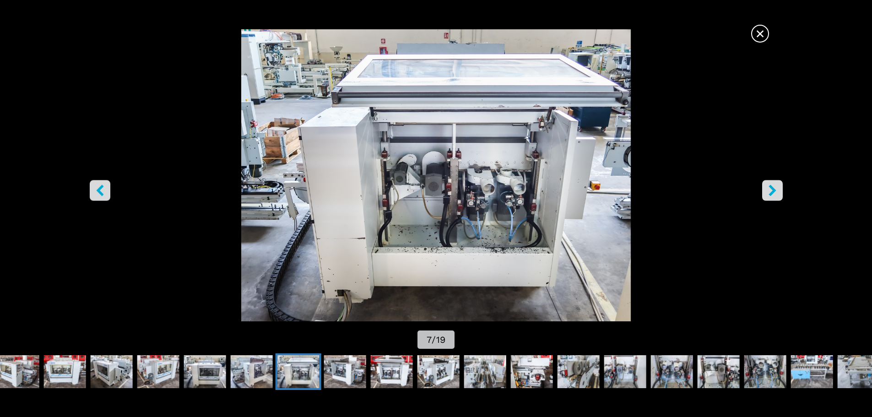
click at [778, 192] on icon "right-button" at bounding box center [772, 189] width 11 height 11
